Goal: Task Accomplishment & Management: Use online tool/utility

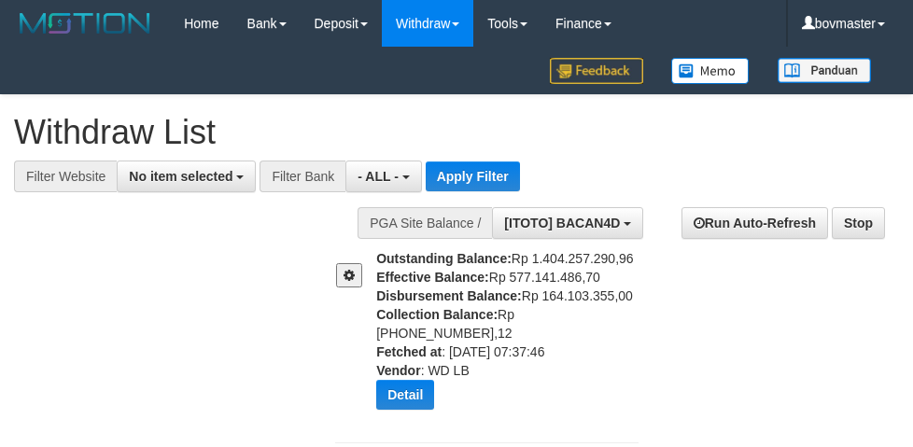
select select
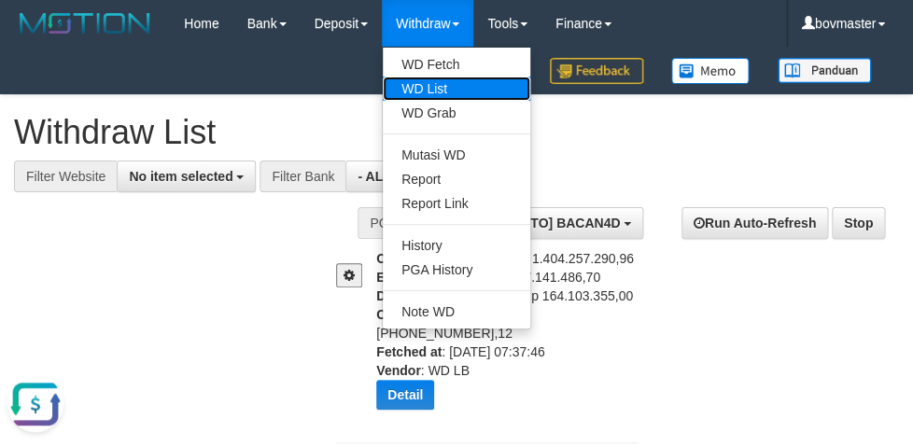
click at [433, 88] on link "WD List" at bounding box center [457, 89] width 148 height 24
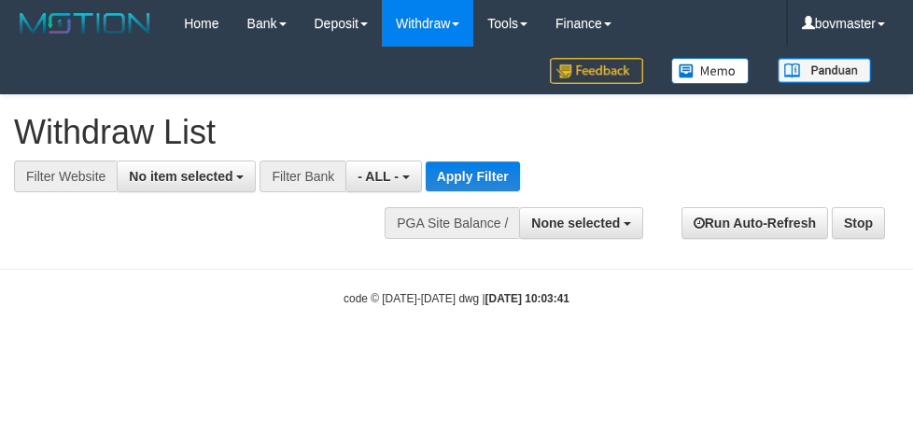
select select
click at [585, 220] on span "None selected" at bounding box center [575, 223] width 89 height 15
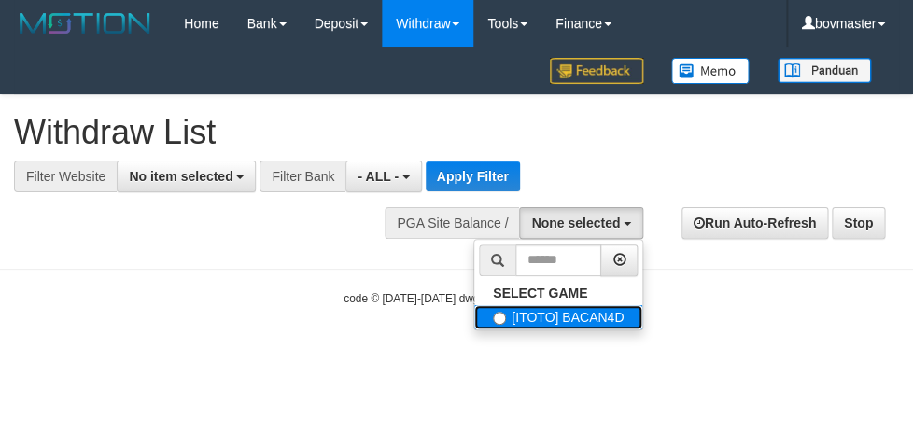
click at [584, 319] on label "[ITOTO] BACAN4D" at bounding box center [558, 317] width 168 height 24
select select "****"
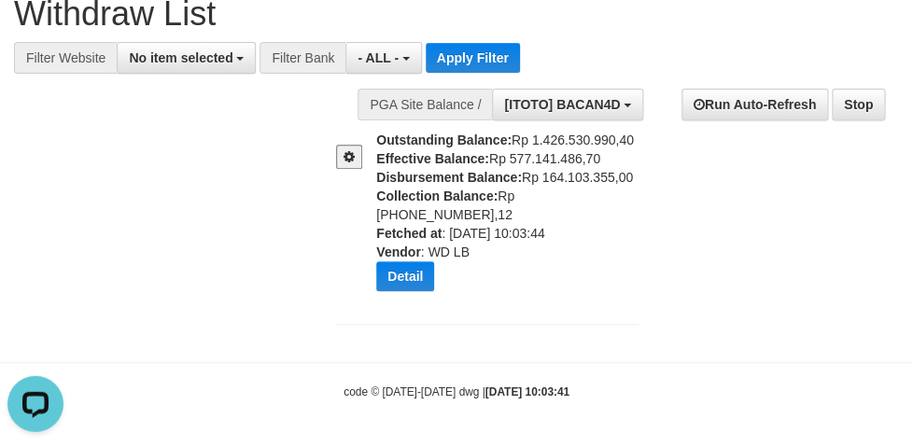
scroll to position [138, 0]
click at [419, 280] on button "Detail" at bounding box center [405, 277] width 58 height 30
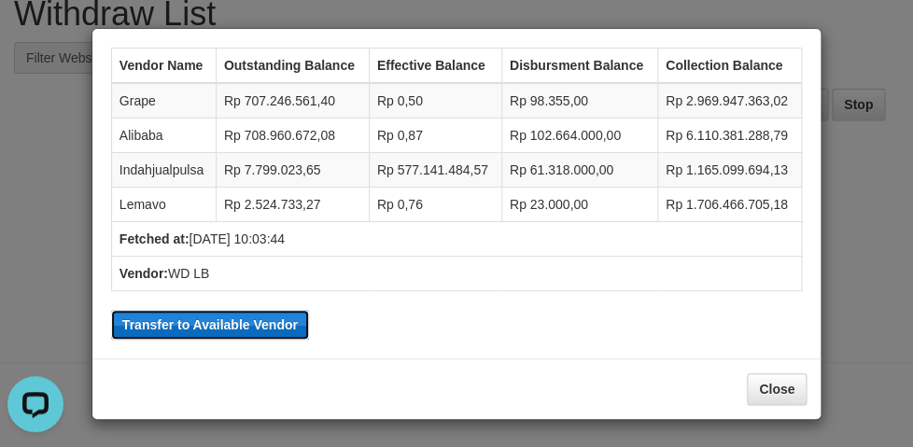
click at [252, 317] on button "Transfer to Available Vendor" at bounding box center [210, 325] width 198 height 30
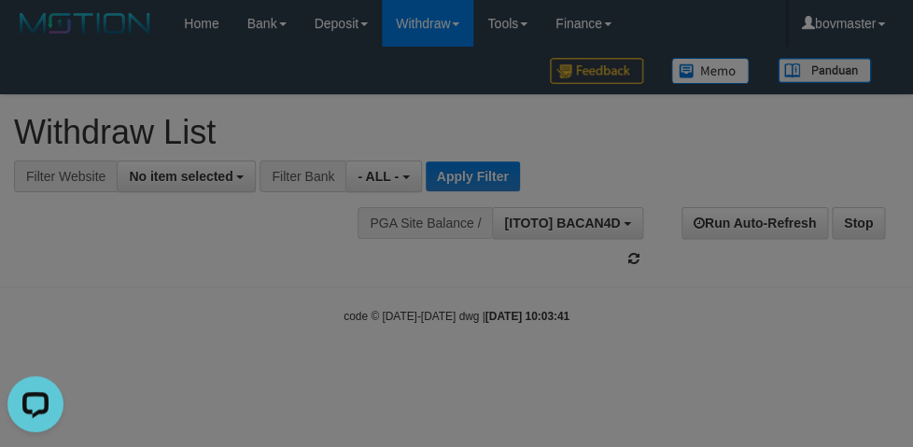
scroll to position [0, 0]
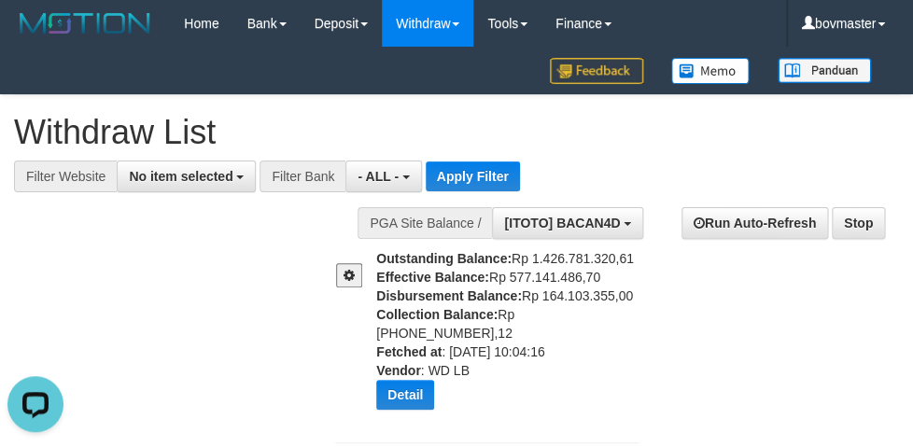
click at [143, 290] on div "**********" at bounding box center [456, 278] width 913 height 367
click at [649, 143] on h1 "Withdraw List" at bounding box center [449, 132] width 871 height 37
